Goal: Task Accomplishment & Management: Manage account settings

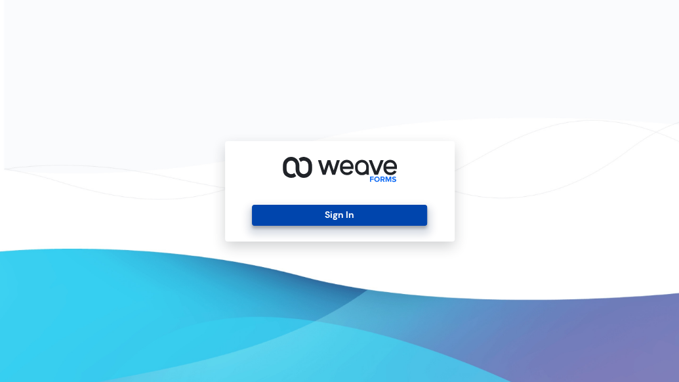
click at [337, 213] on button "Sign In" at bounding box center [339, 215] width 175 height 21
